Goal: Information Seeking & Learning: Check status

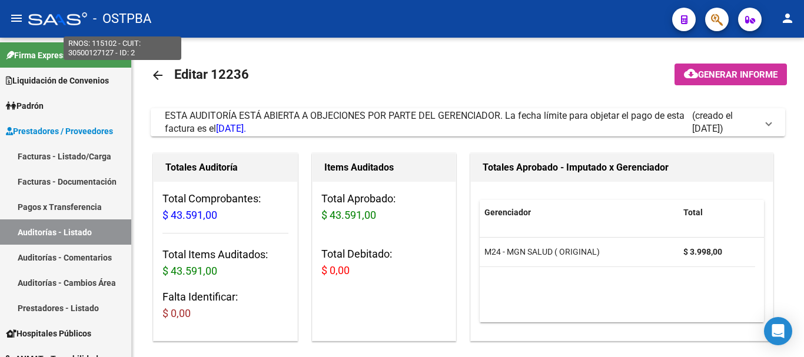
scroll to position [0, 420]
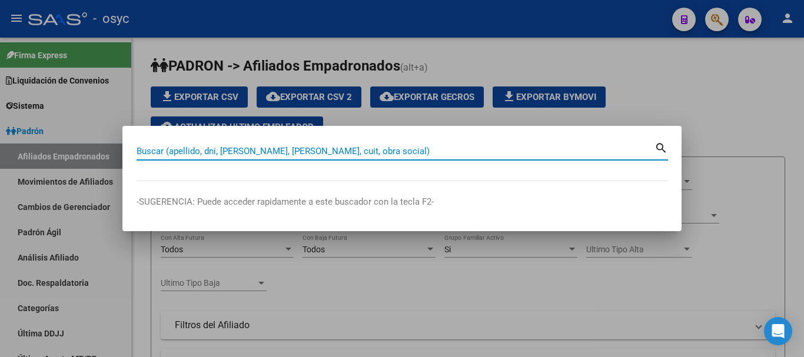
paste input "38703859"
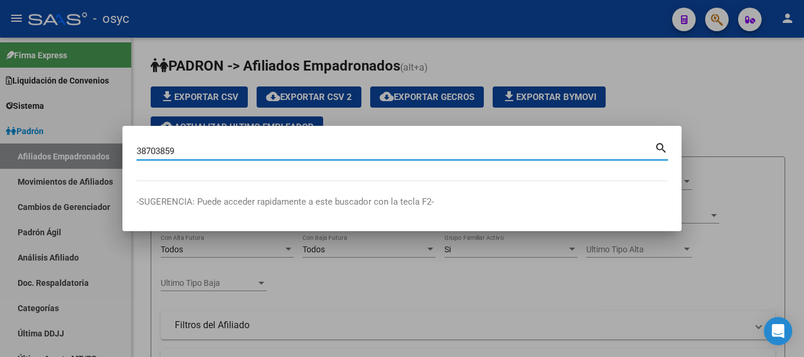
type input "38703859"
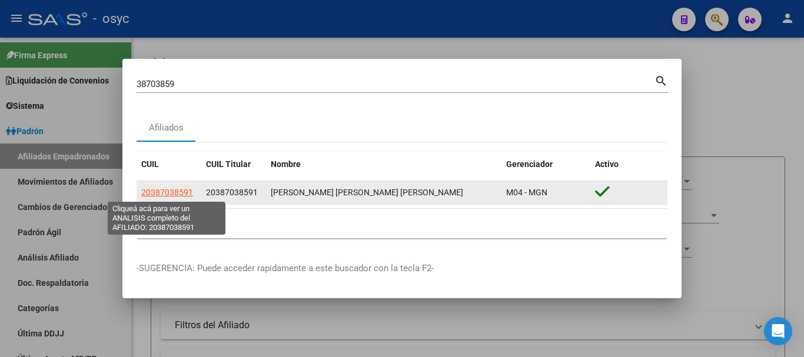
click at [181, 194] on span "20387038591" at bounding box center [167, 192] width 52 height 9
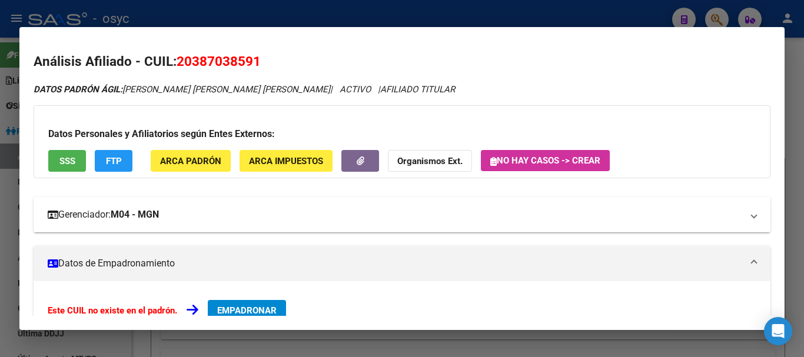
scroll to position [204, 0]
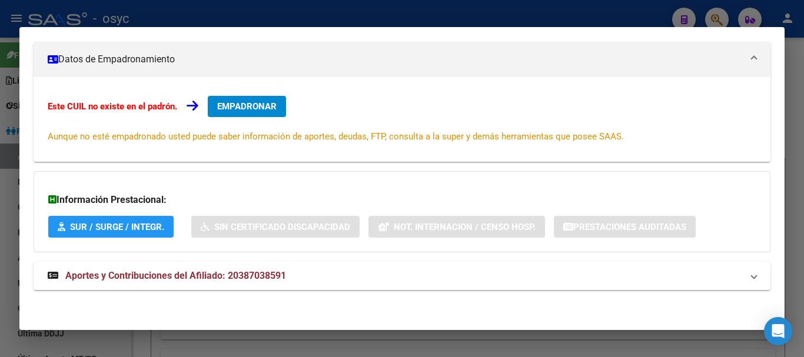
click at [260, 294] on div "DATOS [PERSON_NAME] ÁGIL: [PERSON_NAME] [PERSON_NAME] [PERSON_NAME] | ACTIVO | …" at bounding box center [402, 91] width 737 height 425
click at [267, 272] on span "Aportes y Contribuciones del Afiliado: 20387038591" at bounding box center [175, 275] width 221 height 11
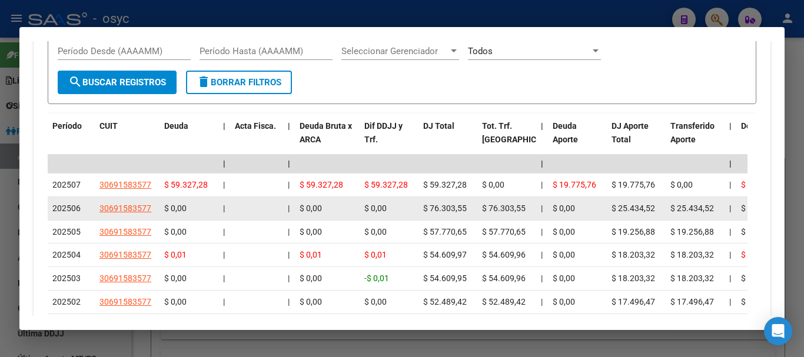
scroll to position [588, 0]
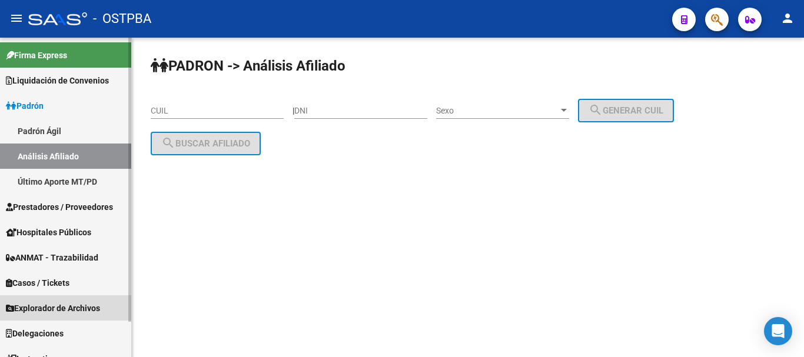
click at [48, 312] on span "Explorador de Archivos" at bounding box center [53, 308] width 94 height 13
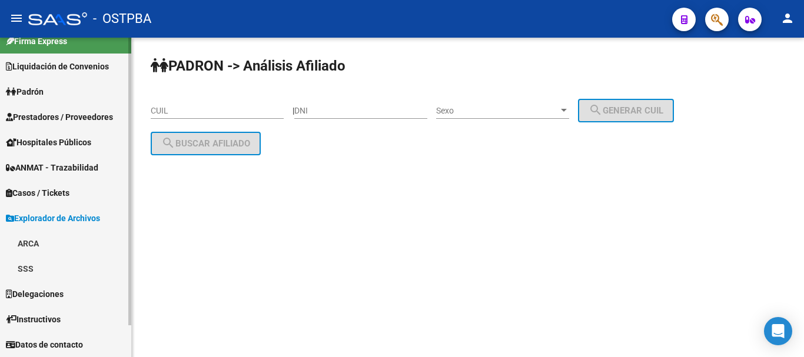
scroll to position [14, 0]
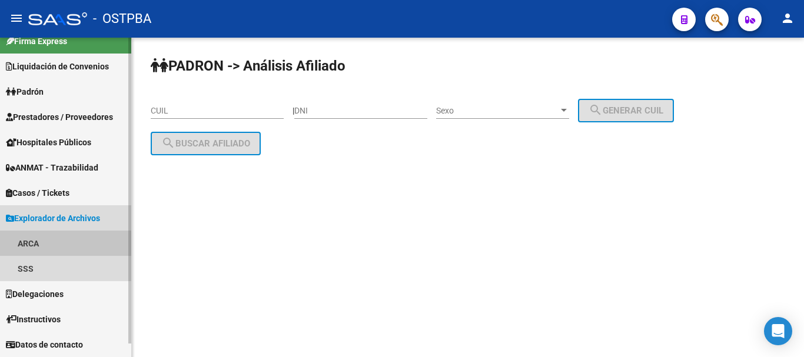
click at [32, 242] on link "ARCA" at bounding box center [65, 243] width 131 height 25
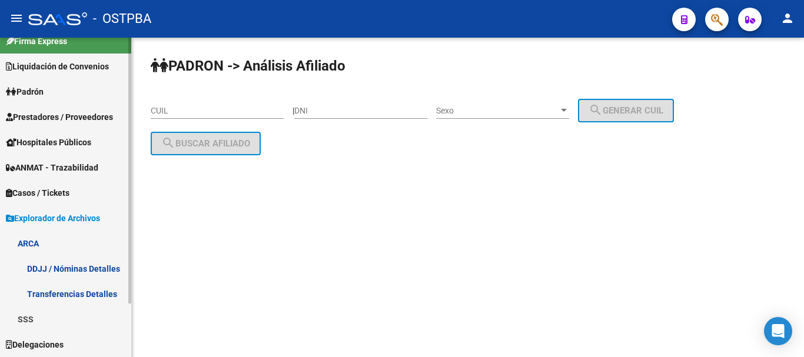
click at [64, 291] on link "Transferencias Detalles" at bounding box center [65, 293] width 131 height 25
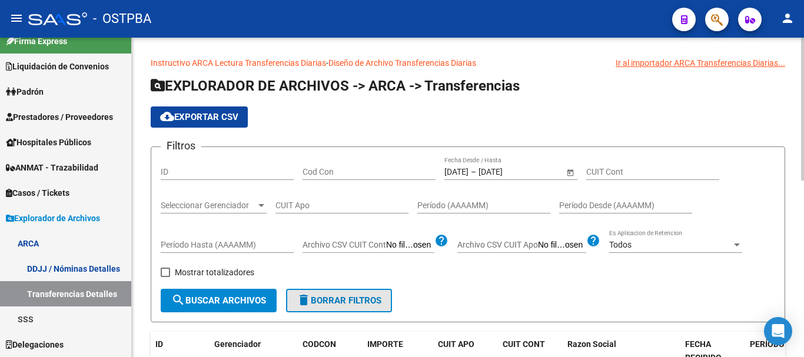
click at [355, 305] on span "delete Borrar Filtros" at bounding box center [339, 300] width 85 height 11
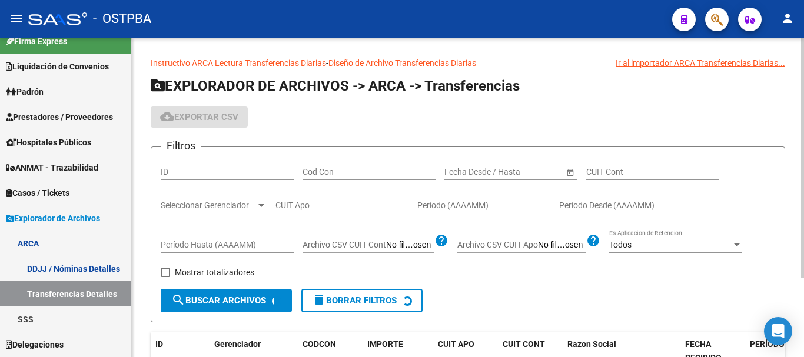
click at [232, 202] on span "Seleccionar Gerenciador" at bounding box center [208, 206] width 95 height 10
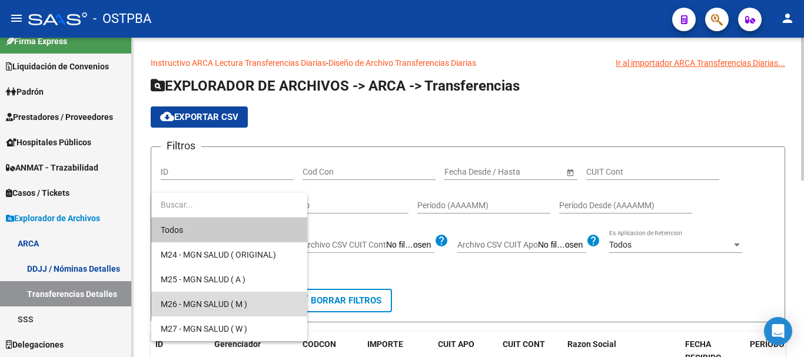
click at [202, 297] on span "M26 - MGN SALUD ( M )" at bounding box center [229, 304] width 137 height 25
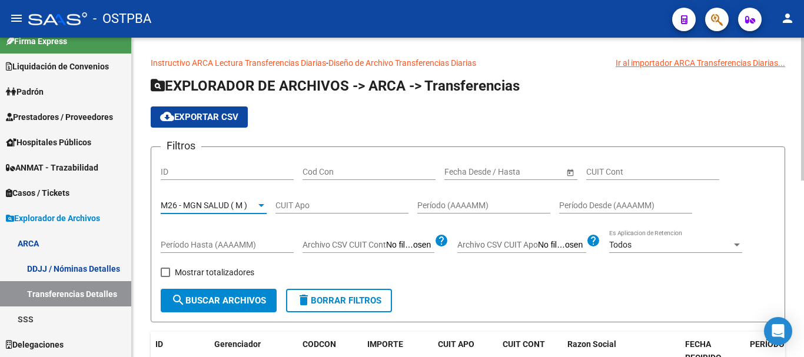
click at [463, 204] on input "Período (AAAAMM)" at bounding box center [483, 206] width 133 height 10
type input "0"
type input "202508"
click at [347, 172] on input "Cod Con" at bounding box center [368, 172] width 133 height 10
type input "C14"
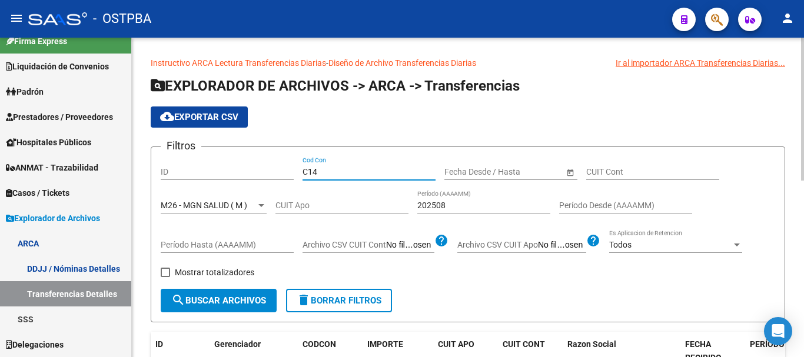
click at [184, 270] on span "Mostrar totalizadores" at bounding box center [214, 272] width 79 height 14
click at [165, 277] on input "Mostrar totalizadores" at bounding box center [165, 277] width 1 height 1
checkbox input "true"
click at [211, 303] on span "search Buscar Archivos" at bounding box center [218, 300] width 95 height 11
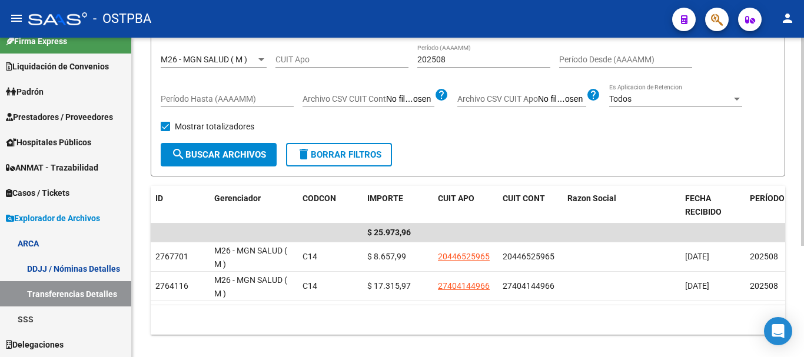
scroll to position [171, 0]
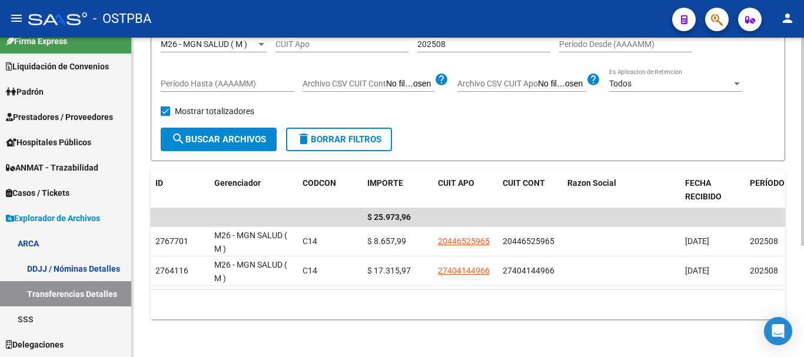
click at [492, 114] on div "Filtros ID C14 Cod Con Start date – End date Fecha Desde / Hasta CUIT Cont M26 …" at bounding box center [468, 61] width 614 height 132
